Goal: Find specific page/section: Find specific page/section

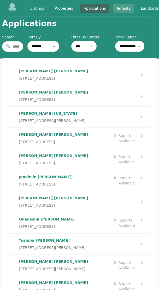
click at [123, 9] on link "Tenants" at bounding box center [123, 8] width 20 height 9
